Goal: Task Accomplishment & Management: Use online tool/utility

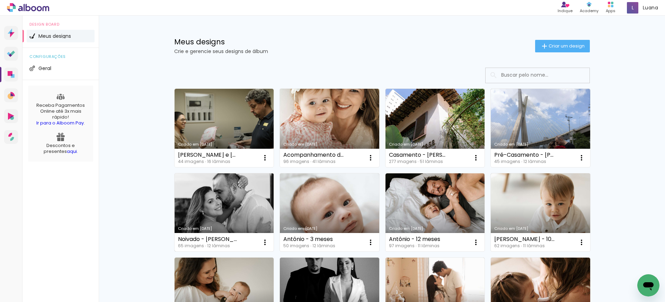
click at [237, 219] on link "Criado em [DATE]" at bounding box center [224, 212] width 99 height 78
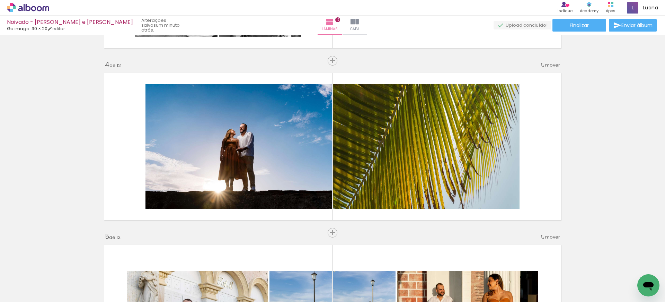
scroll to position [0, 1881]
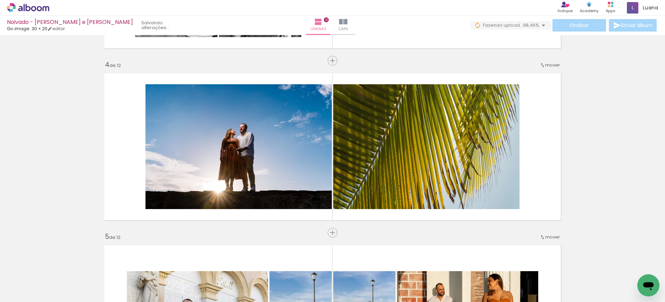
scroll to position [0, 1915]
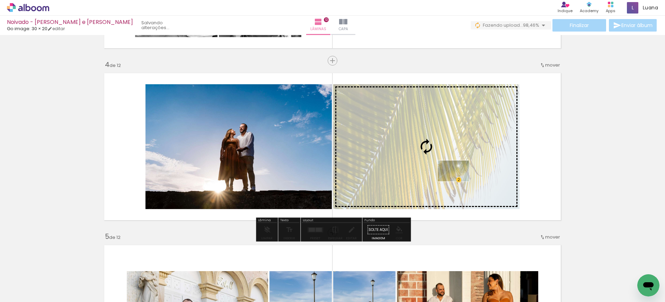
drag, startPoint x: 483, startPoint y: 281, endPoint x: 458, endPoint y: 181, distance: 102.7
click at [458, 181] on quentale-workspace at bounding box center [332, 151] width 665 height 302
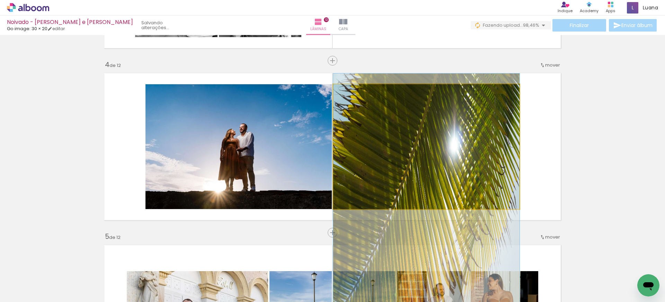
drag, startPoint x: 452, startPoint y: 141, endPoint x: 460, endPoint y: 208, distance: 67.3
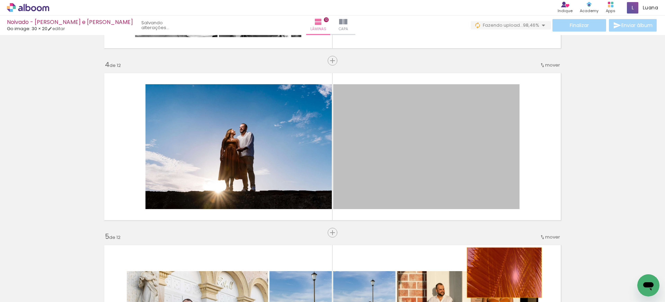
drag, startPoint x: 450, startPoint y: 168, endPoint x: 504, endPoint y: 272, distance: 117.7
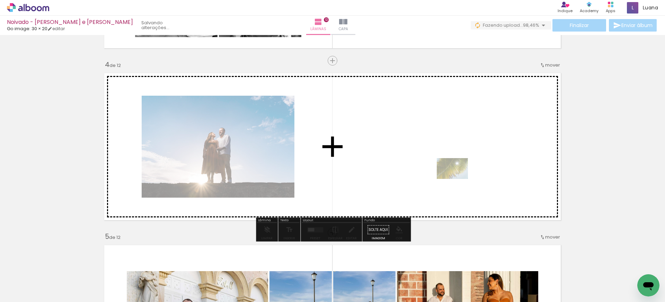
drag, startPoint x: 481, startPoint y: 280, endPoint x: 457, endPoint y: 179, distance: 104.6
click at [457, 179] on quentale-workspace at bounding box center [332, 151] width 665 height 302
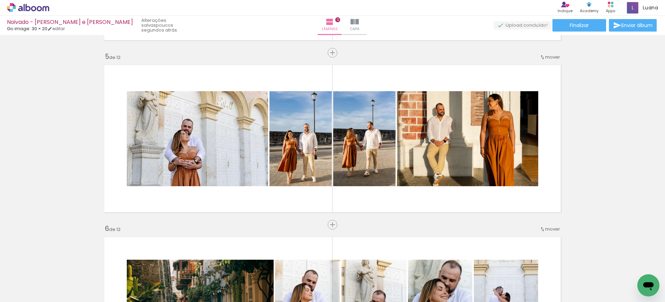
scroll to position [681, 0]
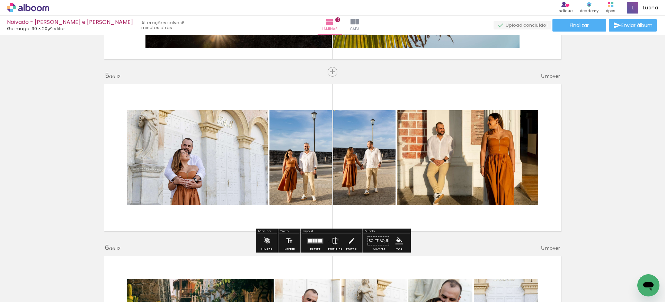
scroll to position [662, 0]
click at [331, 241] on iron-icon at bounding box center [335, 240] width 8 height 14
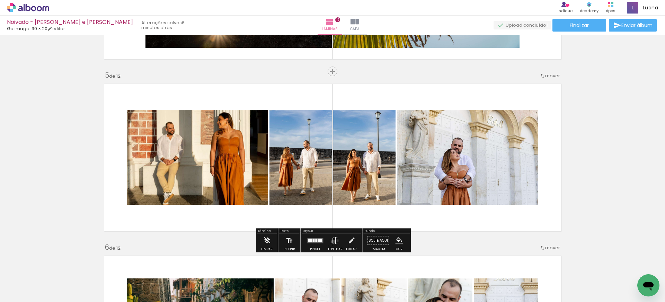
click at [331, 241] on iron-icon at bounding box center [335, 240] width 8 height 14
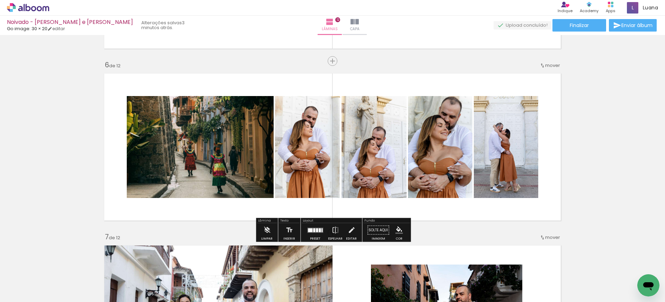
scroll to position [845, 0]
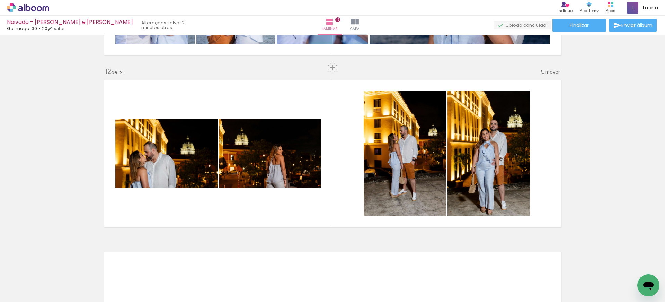
scroll to position [0, 789]
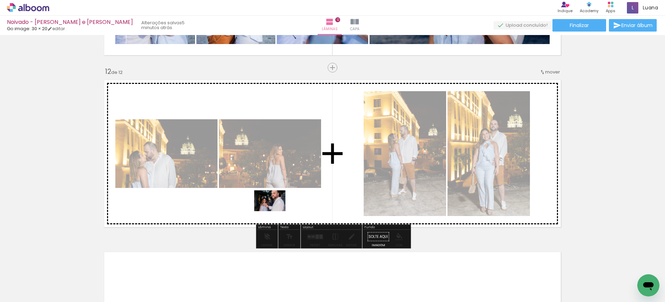
drag, startPoint x: 180, startPoint y: 283, endPoint x: 275, endPoint y: 211, distance: 119.2
click at [275, 211] on quentale-workspace at bounding box center [332, 151] width 665 height 302
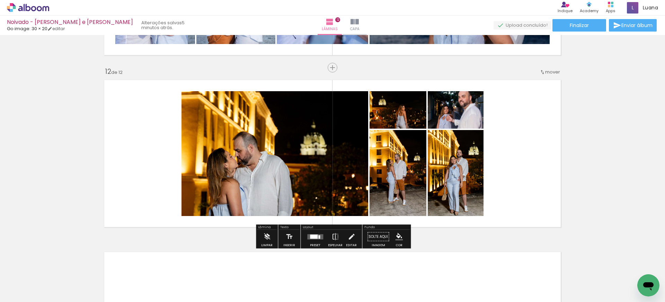
click at [310, 235] on div at bounding box center [314, 236] width 8 height 4
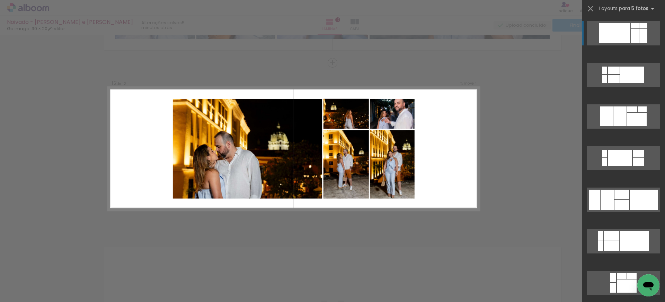
scroll to position [1875, 0]
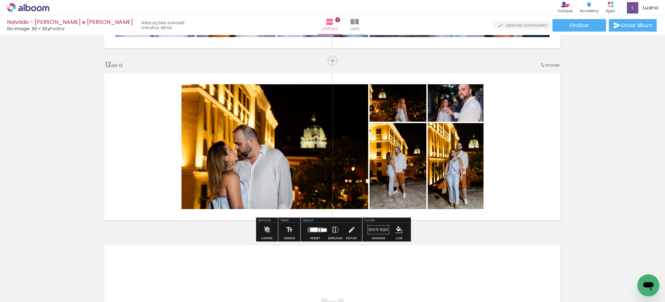
scroll to position [0, 1992]
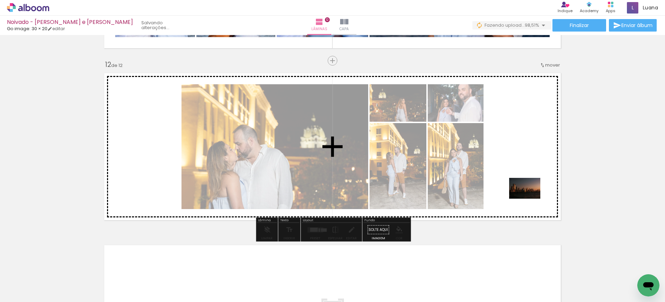
drag, startPoint x: 629, startPoint y: 279, endPoint x: 501, endPoint y: 224, distance: 139.6
click at [529, 198] on quentale-workspace at bounding box center [332, 151] width 665 height 302
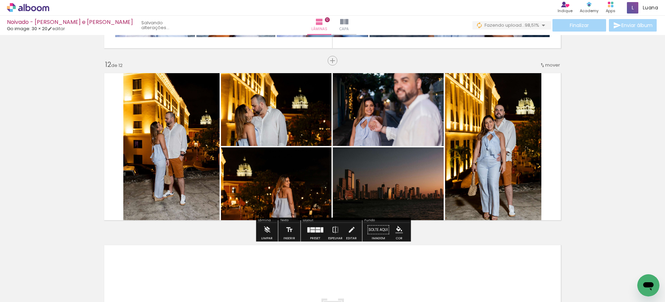
click at [315, 230] on div at bounding box center [317, 231] width 5 height 2
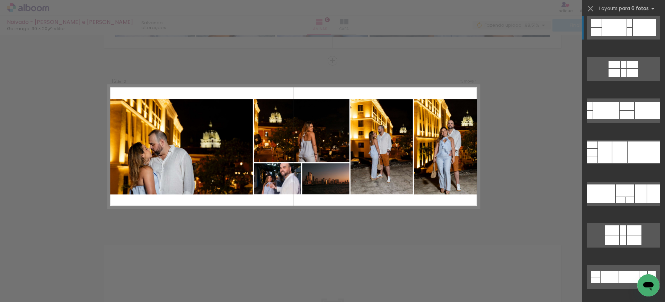
scroll to position [470, 0]
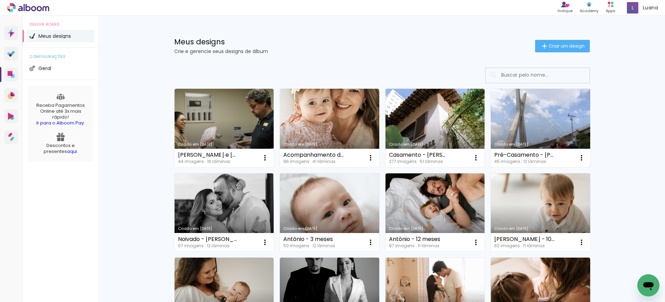
click at [528, 136] on link "Criado em [DATE]" at bounding box center [540, 128] width 99 height 78
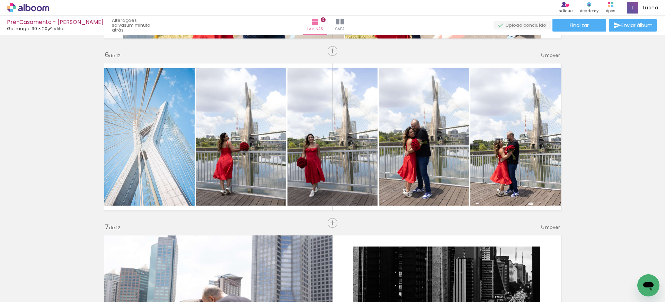
scroll to position [855, 0]
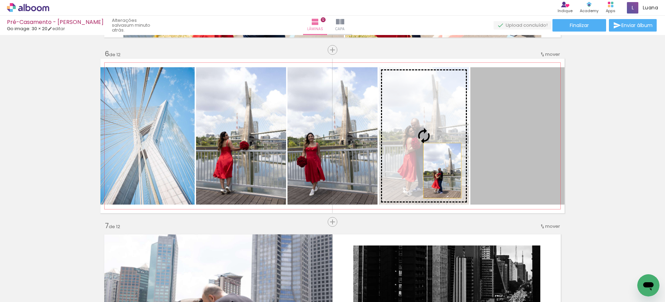
drag, startPoint x: 518, startPoint y: 174, endPoint x: 442, endPoint y: 170, distance: 76.3
click at [0, 0] on slot at bounding box center [0, 0] width 0 height 0
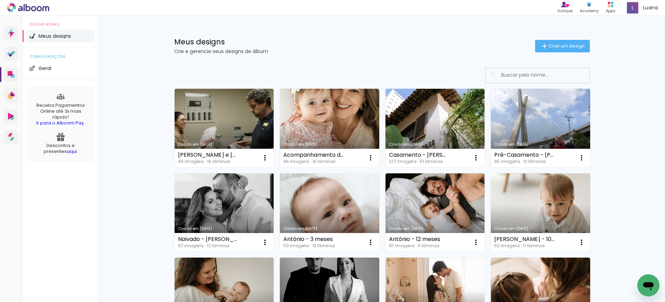
click at [226, 201] on link "Criado em [DATE]" at bounding box center [224, 212] width 99 height 78
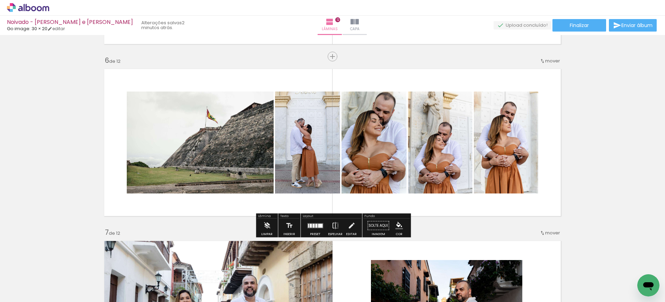
scroll to position [2950, 0]
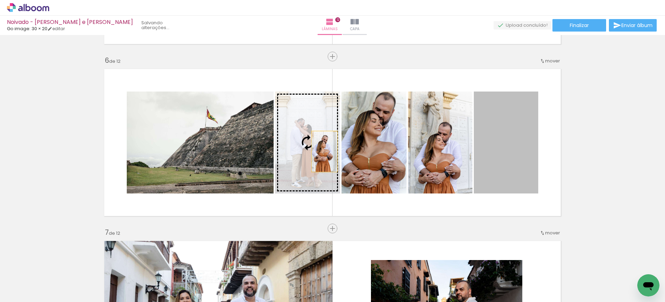
drag, startPoint x: 504, startPoint y: 148, endPoint x: 324, endPoint y: 151, distance: 179.7
click at [0, 0] on slot at bounding box center [0, 0] width 0 height 0
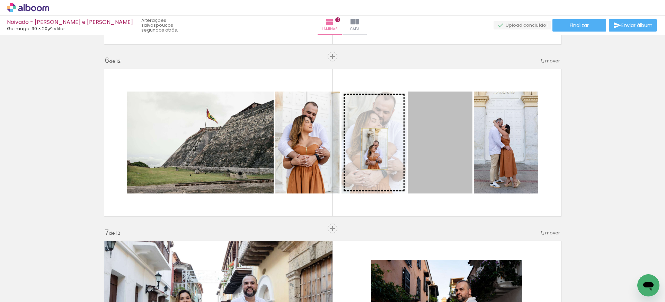
drag, startPoint x: 436, startPoint y: 152, endPoint x: 375, endPoint y: 149, distance: 61.0
click at [0, 0] on slot at bounding box center [0, 0] width 0 height 0
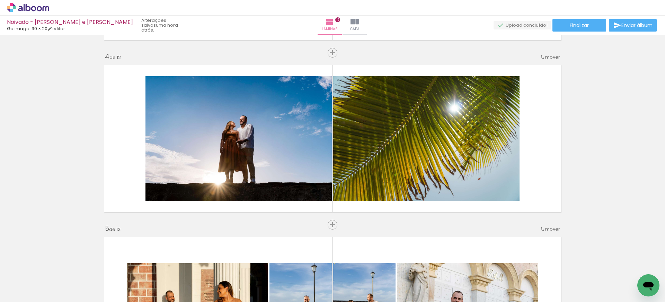
scroll to position [2950, 0]
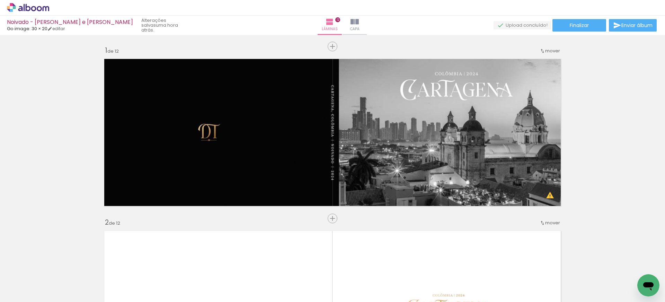
scroll to position [2950, 0]
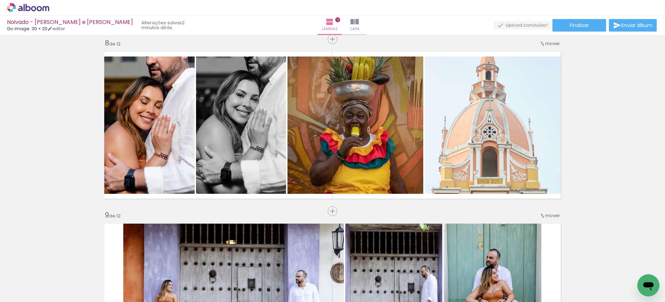
scroll to position [0, 381]
